Goal: Task Accomplishment & Management: Complete application form

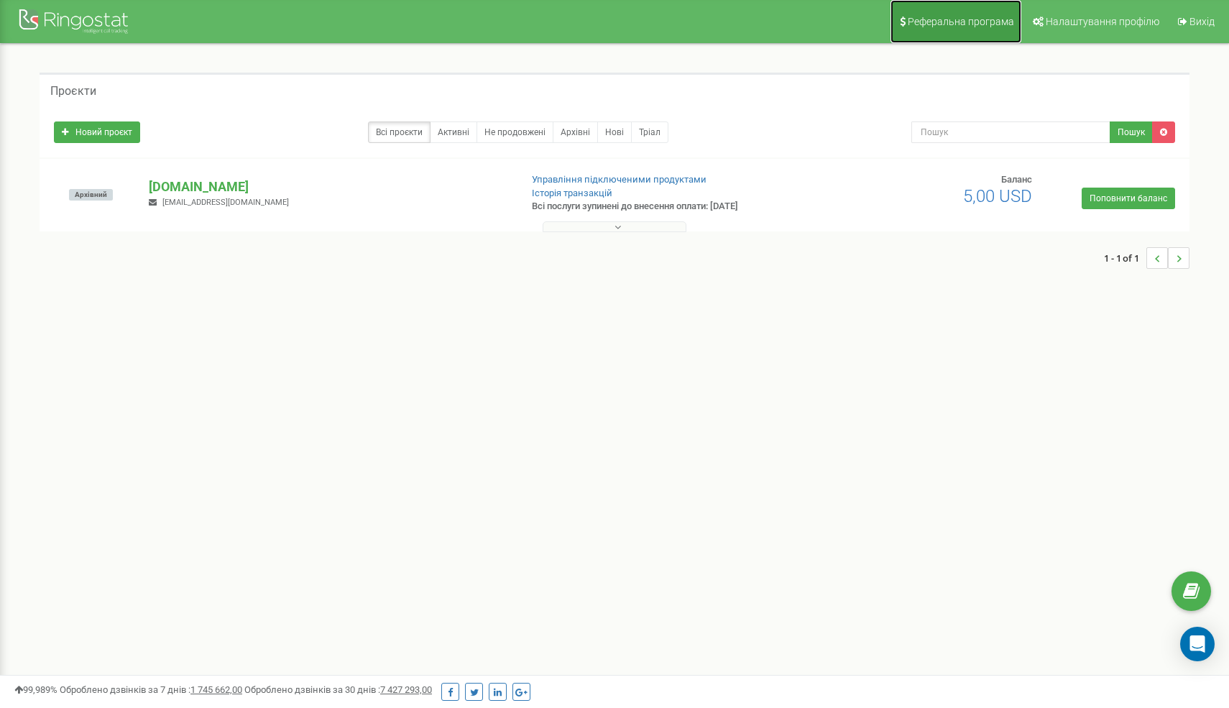
click at [975, 27] on link "Реферальна програма" at bounding box center [955, 21] width 131 height 43
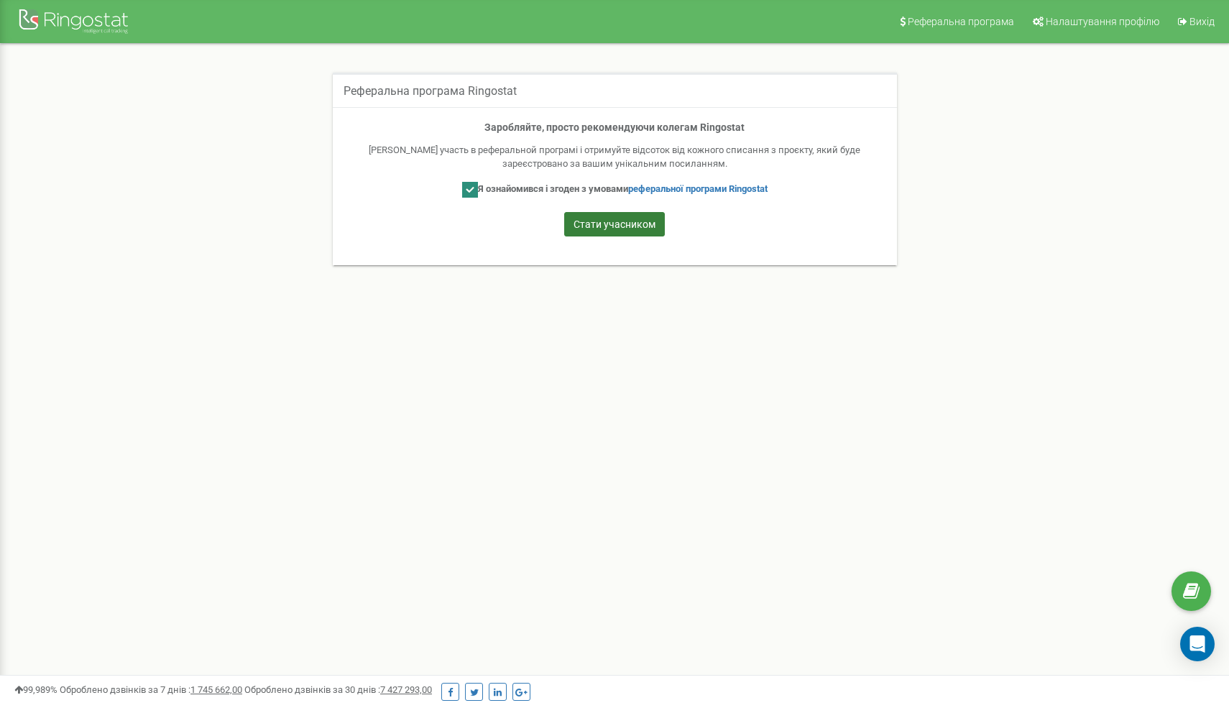
click at [582, 229] on button "Стати учасником" at bounding box center [614, 224] width 101 height 24
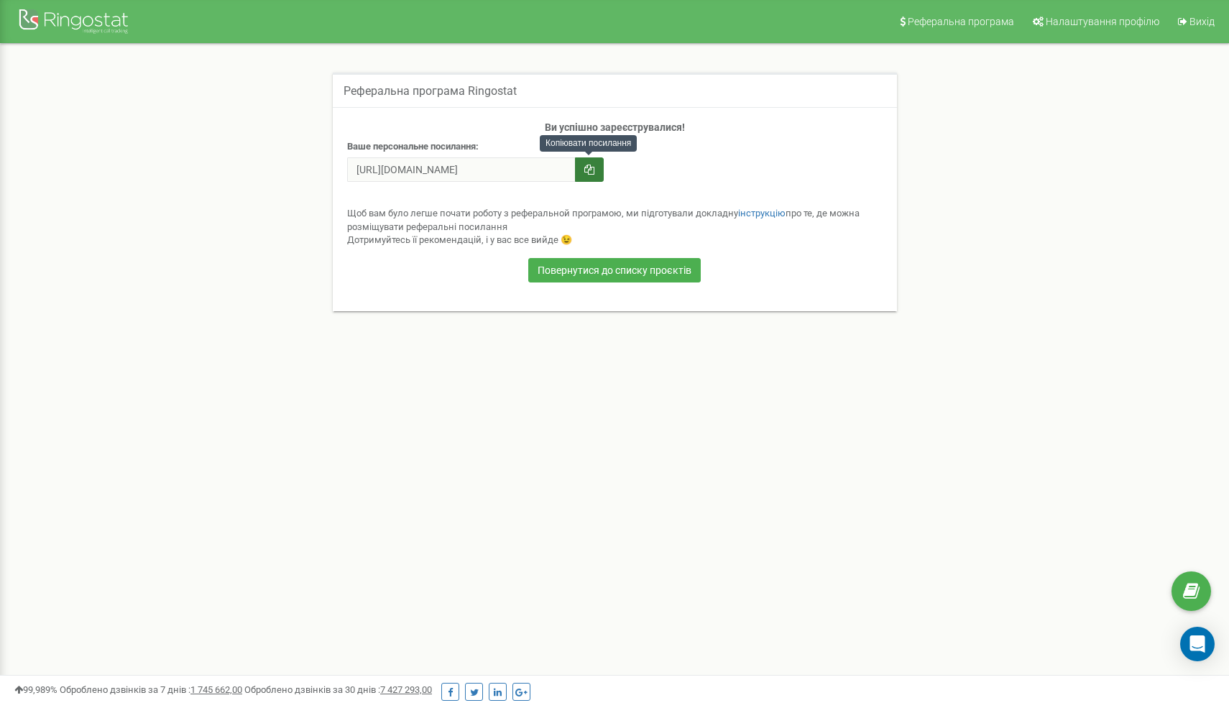
click at [588, 166] on icon "button" at bounding box center [589, 170] width 10 height 10
click at [229, 240] on div "Реферальна програма Ringostat Ви успішно зареєструвалися! Ваше персональне поси…" at bounding box center [614, 201] width 1171 height 257
click at [593, 176] on button "button" at bounding box center [589, 169] width 29 height 24
click at [549, 129] on h4 "Ви успішно зареєструвалися!" at bounding box center [614, 127] width 535 height 11
click at [593, 160] on button "button" at bounding box center [589, 169] width 29 height 24
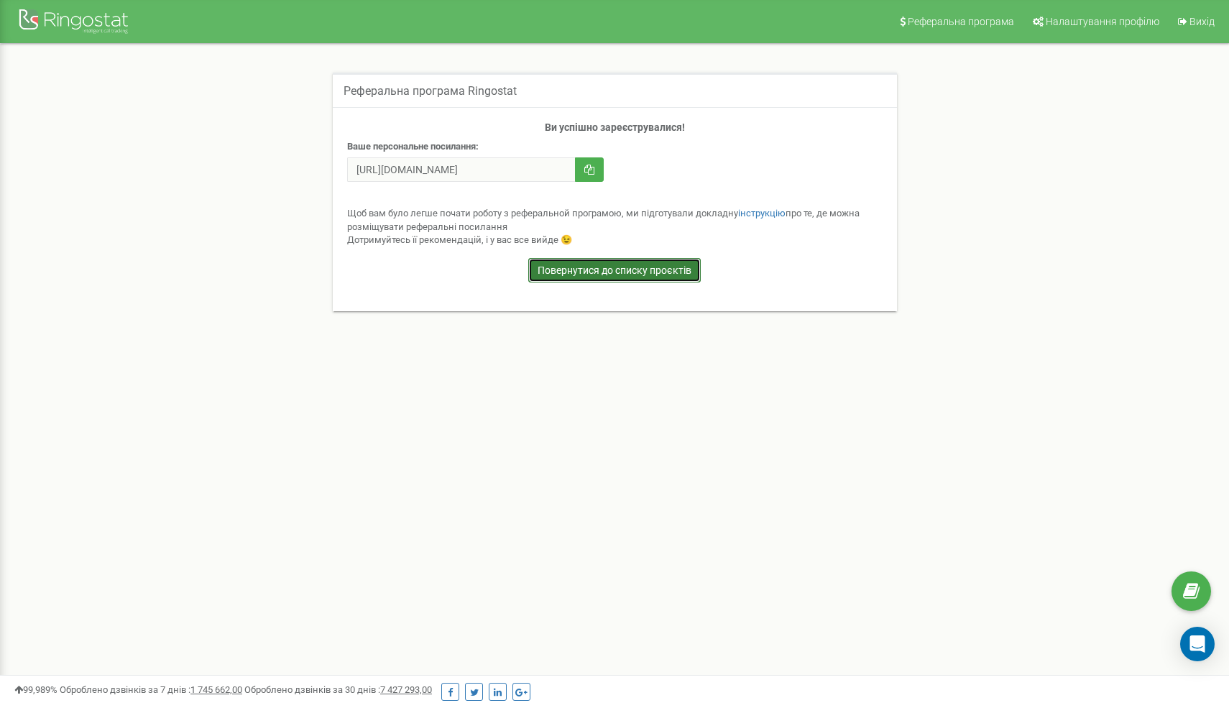
click at [656, 277] on link "Повернутися до списку проєктів" at bounding box center [614, 270] width 172 height 24
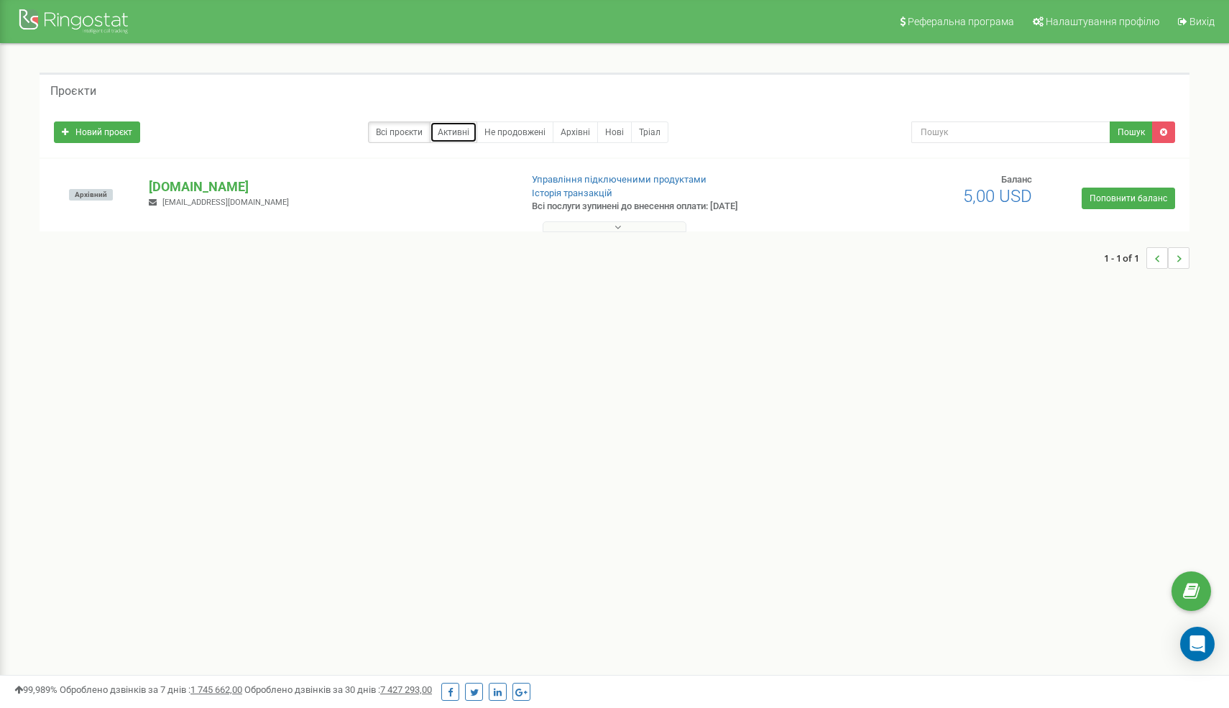
click at [463, 136] on link "Активні" at bounding box center [453, 132] width 47 height 22
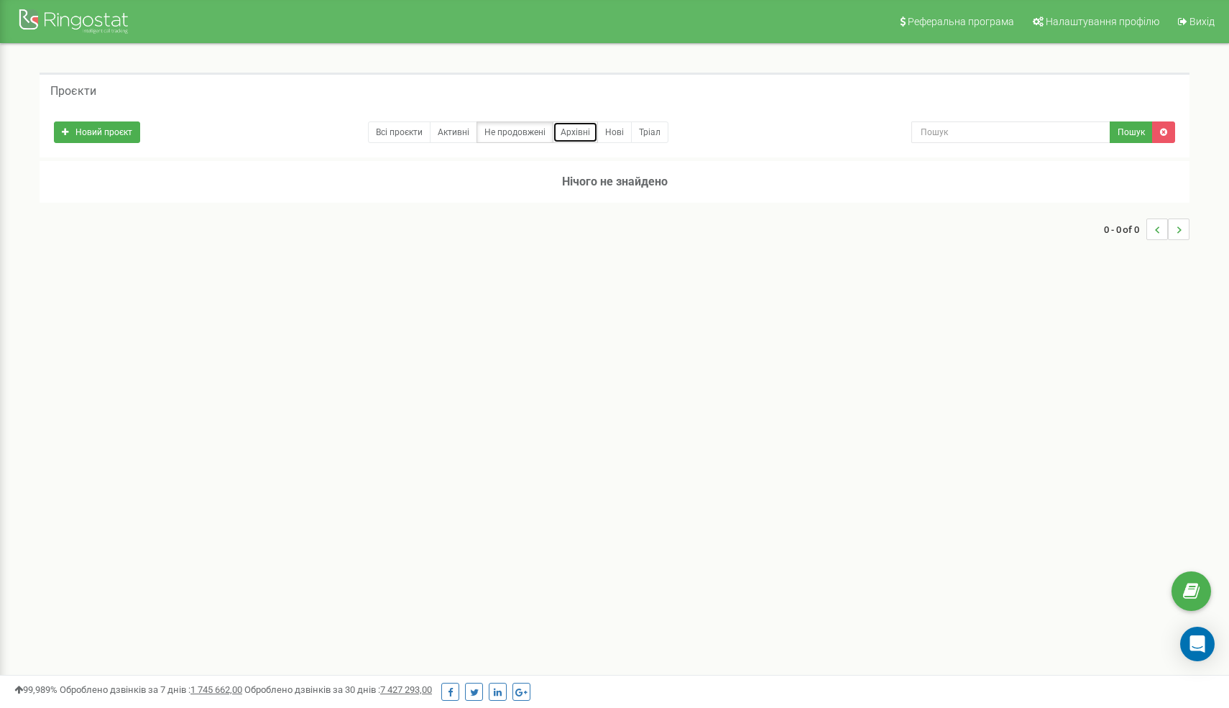
click at [576, 131] on link "Архівні" at bounding box center [575, 132] width 45 height 22
